Goal: Task Accomplishment & Management: Manage account settings

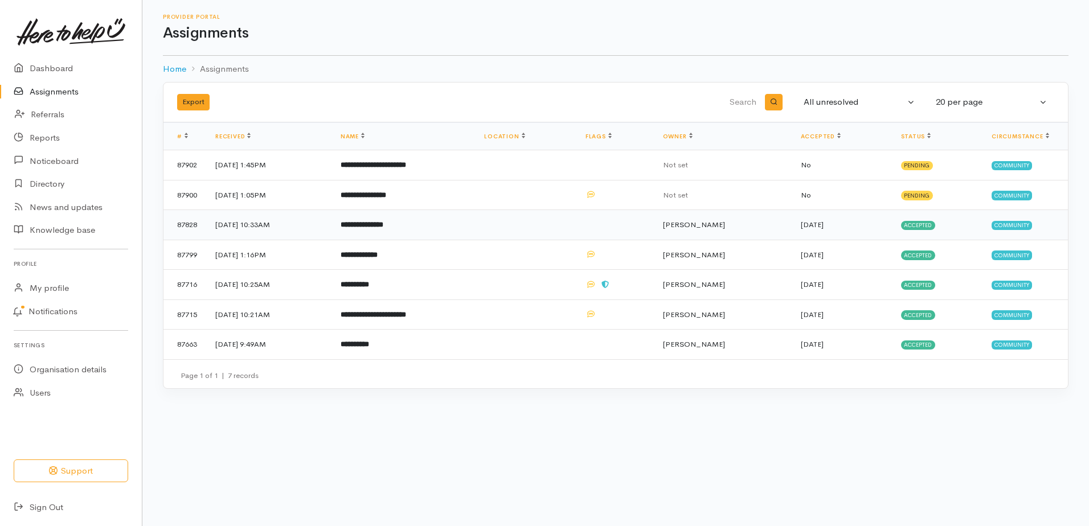
click at [383, 228] on b "**********" at bounding box center [362, 224] width 43 height 7
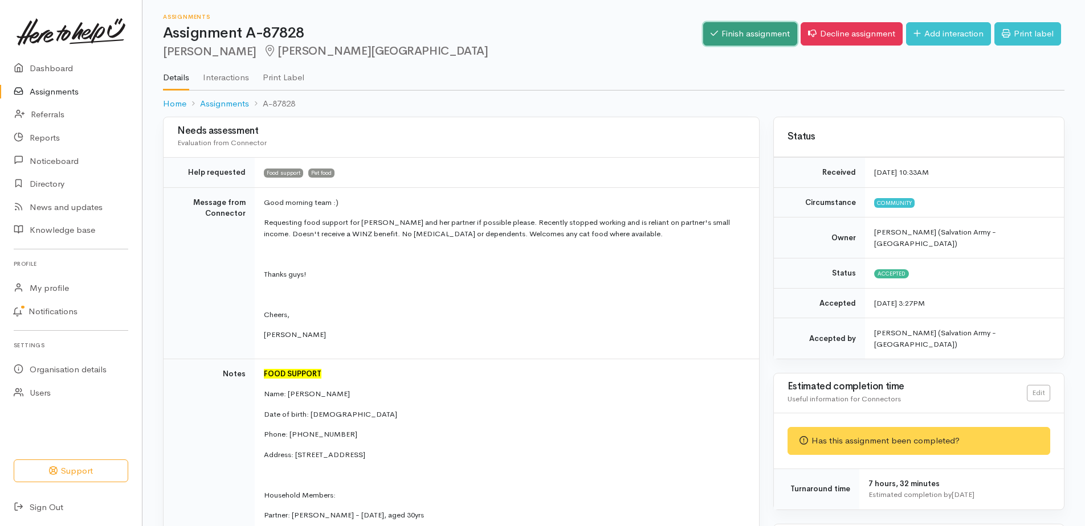
click at [703, 38] on link "Finish assignment" at bounding box center [750, 33] width 94 height 23
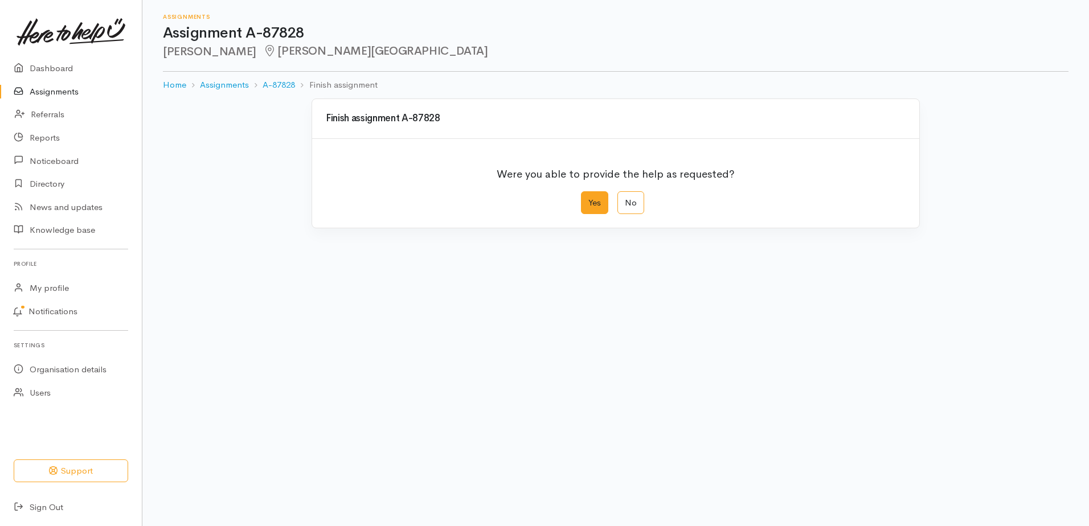
click at [594, 215] on label "Yes" at bounding box center [594, 202] width 27 height 23
click at [588, 199] on input "Yes" at bounding box center [584, 194] width 7 height 7
radio input "true"
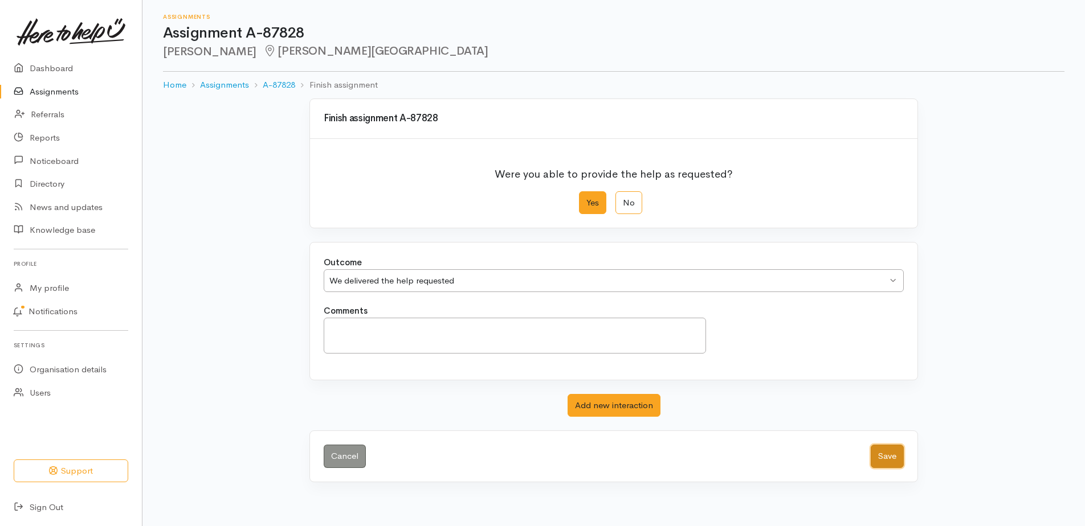
click at [872, 468] on button "Save" at bounding box center [886, 456] width 33 height 23
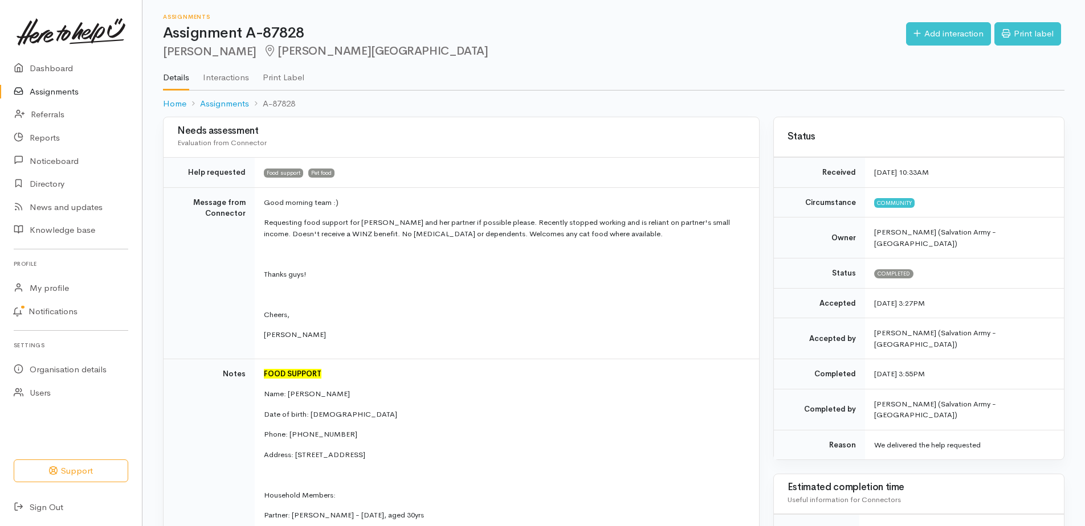
click at [66, 91] on link "Assignments" at bounding box center [71, 91] width 142 height 23
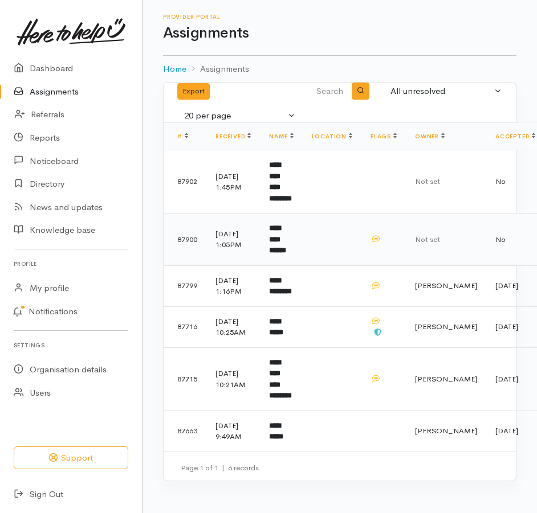
click at [302, 251] on td "**********" at bounding box center [281, 240] width 42 height 52
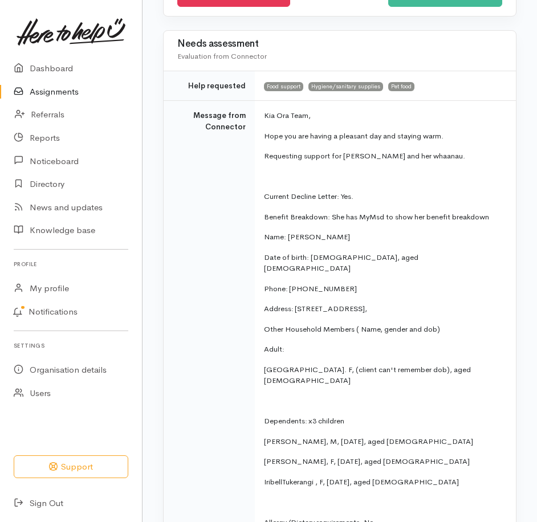
scroll to position [57, 0]
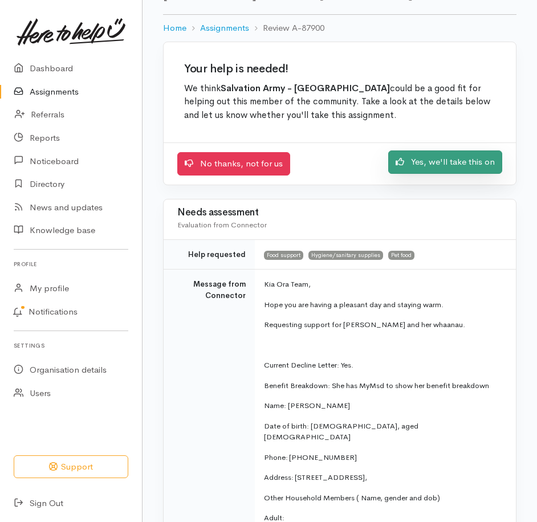
click at [429, 174] on link "Yes, we'll take this on" at bounding box center [445, 161] width 114 height 23
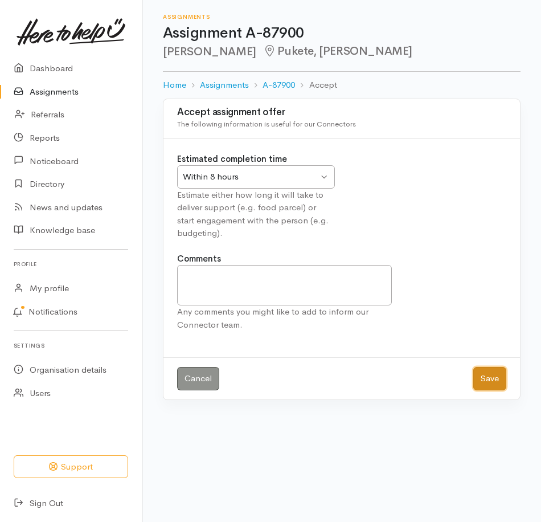
click at [479, 390] on button "Save" at bounding box center [489, 378] width 33 height 23
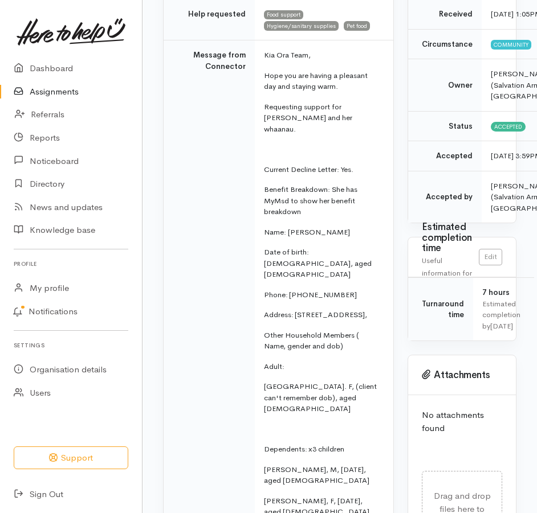
scroll to position [228, 0]
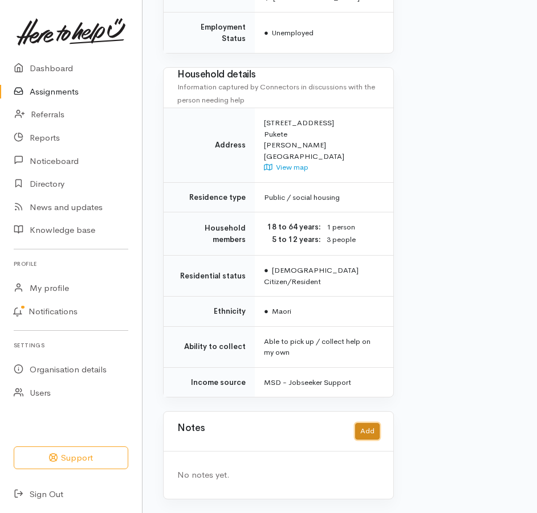
click at [367, 428] on button "Add" at bounding box center [367, 431] width 24 height 17
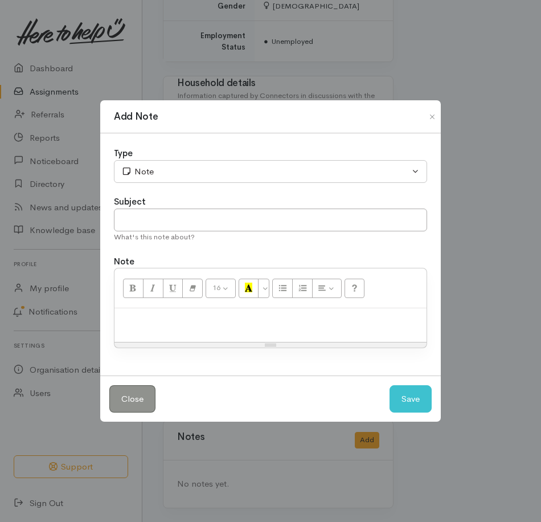
click at [257, 327] on p at bounding box center [270, 320] width 301 height 13
click at [414, 412] on button "Save" at bounding box center [411, 399] width 42 height 28
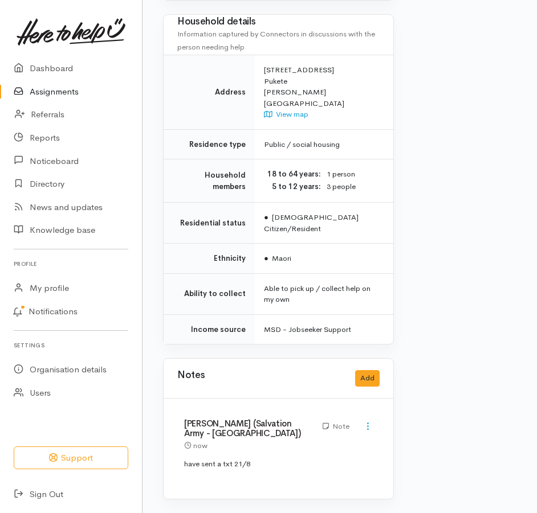
click at [64, 98] on link "Assignments" at bounding box center [71, 91] width 142 height 23
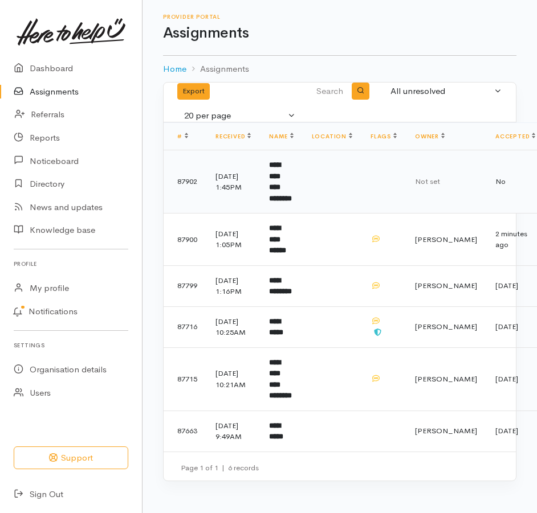
click at [292, 202] on b "**********" at bounding box center [280, 181] width 23 height 41
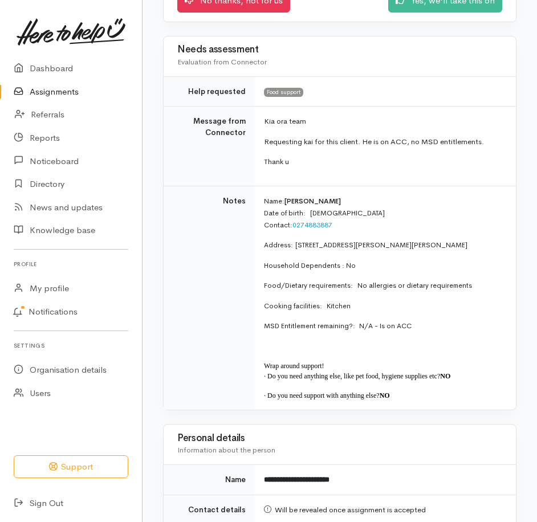
scroll to position [228, 0]
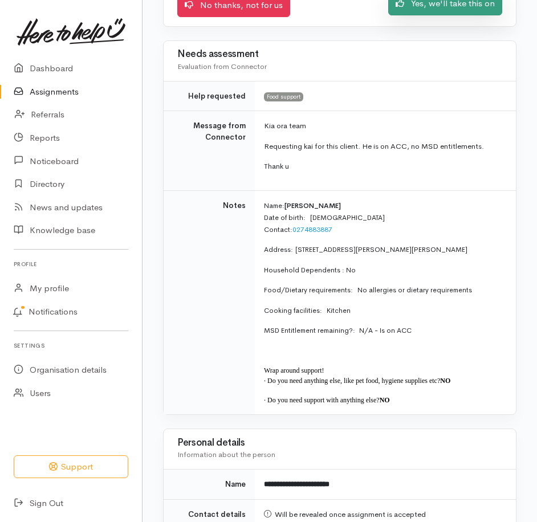
click at [412, 14] on link "Yes, we'll take this on" at bounding box center [445, 3] width 114 height 23
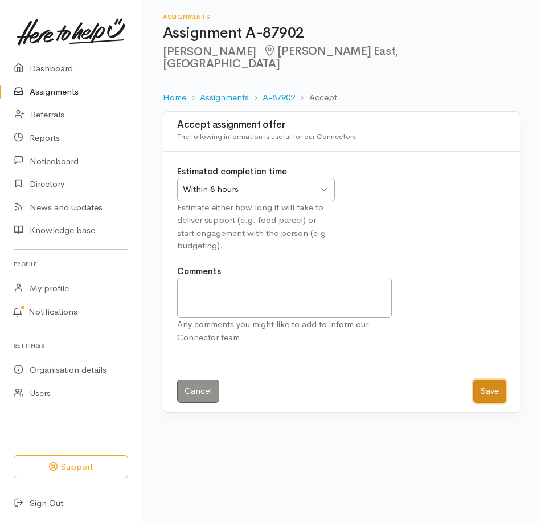
click at [479, 403] on button "Save" at bounding box center [489, 390] width 33 height 23
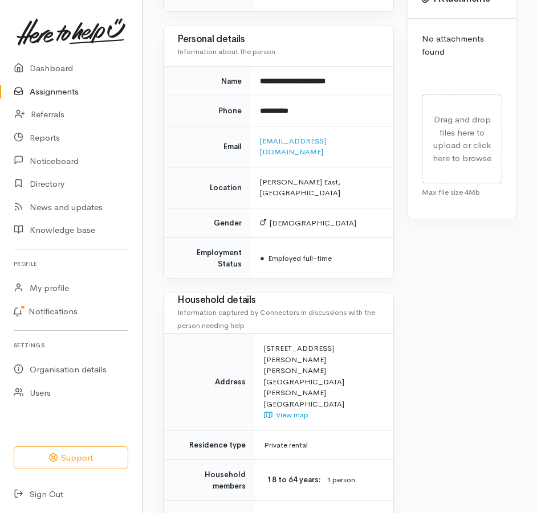
scroll to position [890, 0]
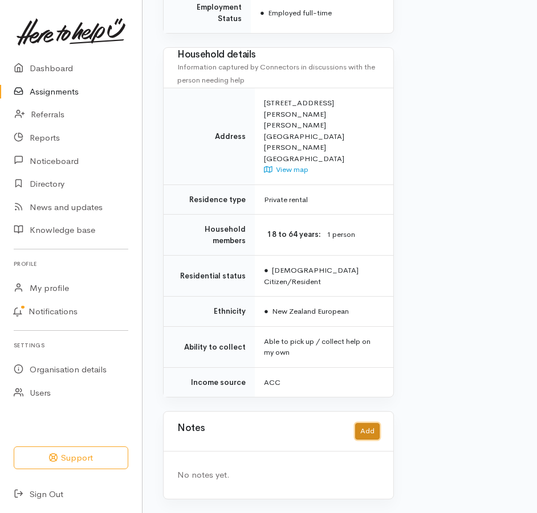
click at [370, 423] on button "Add" at bounding box center [367, 431] width 24 height 17
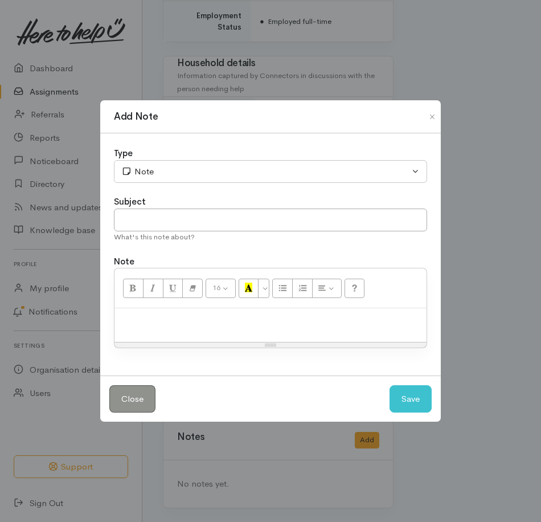
click at [177, 327] on p at bounding box center [270, 320] width 301 height 13
click at [412, 410] on button "Save" at bounding box center [411, 399] width 42 height 28
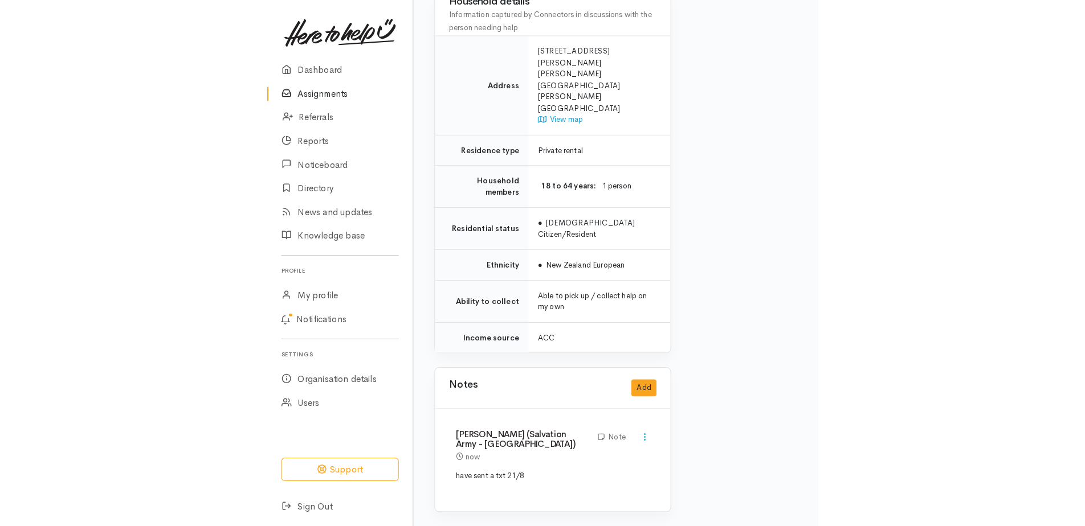
scroll to position [787, 0]
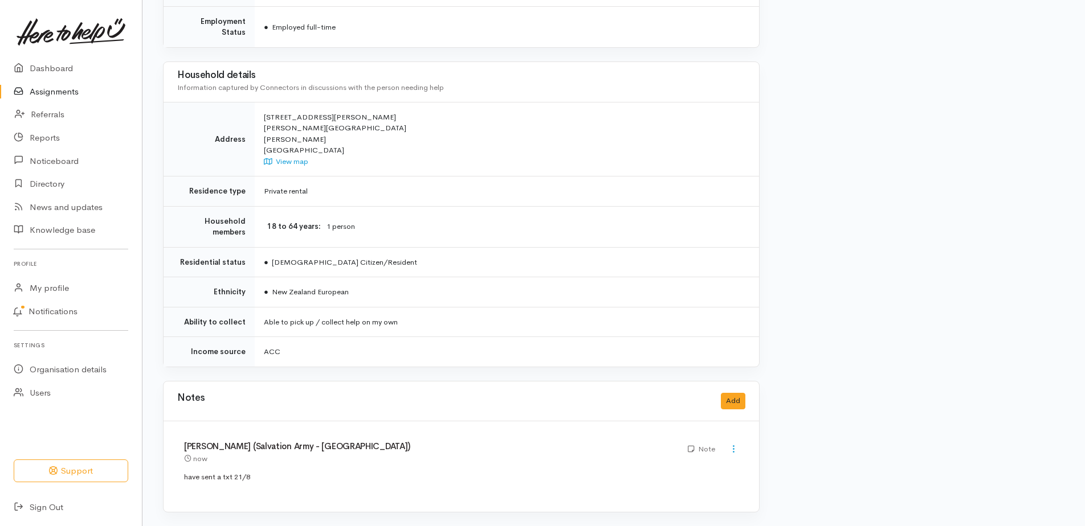
click at [78, 101] on link "Assignments" at bounding box center [71, 91] width 142 height 23
